Goal: Information Seeking & Learning: Learn about a topic

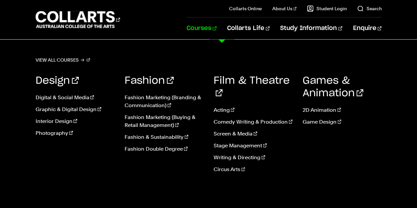
click at [216, 29] on link "Courses" at bounding box center [201, 28] width 30 height 22
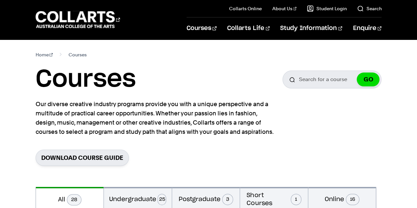
click at [167, 99] on p "Our diverse creative industry programs provide you with a unique perspective an…" at bounding box center [156, 117] width 240 height 37
click at [167, 101] on p "Our diverse creative industry programs provide you with a unique perspective an…" at bounding box center [156, 117] width 240 height 37
click at [167, 102] on p "Our diverse creative industry programs provide you with a unique perspective an…" at bounding box center [156, 117] width 240 height 37
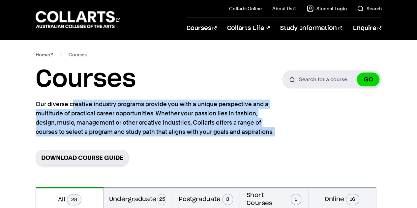
click at [167, 102] on p "Our diverse creative industry programs provide you with a unique perspective an…" at bounding box center [156, 117] width 240 height 37
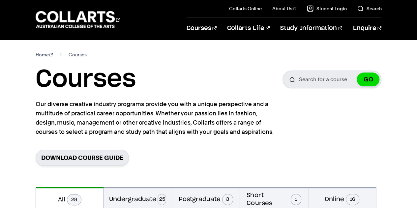
click at [119, 69] on h1 "Courses" at bounding box center [86, 80] width 100 height 30
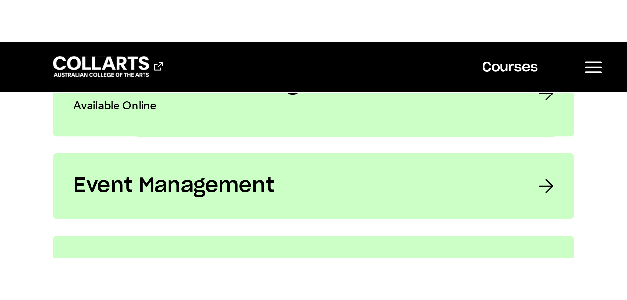
scroll to position [692, 0]
